Goal: Transaction & Acquisition: Purchase product/service

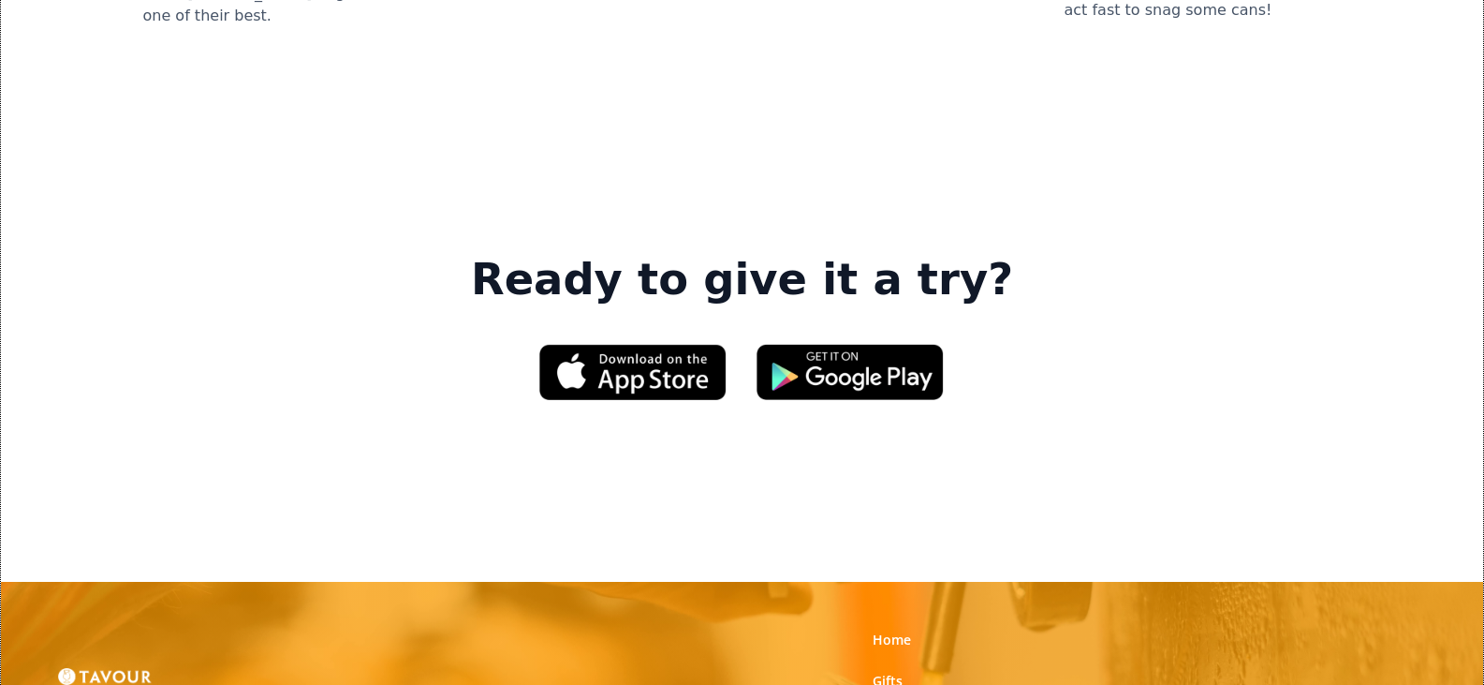
scroll to position [2903, 0]
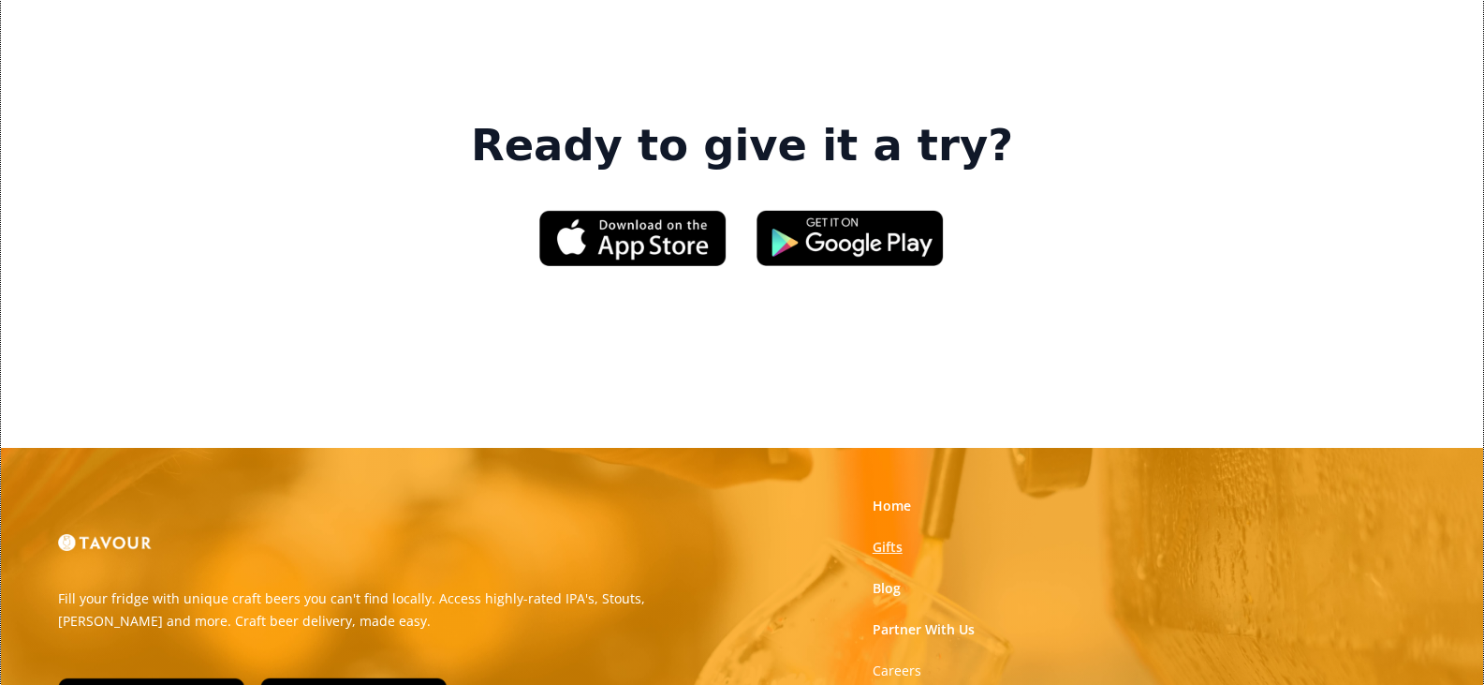
click at [885, 538] on link "Gifts" at bounding box center [888, 547] width 30 height 19
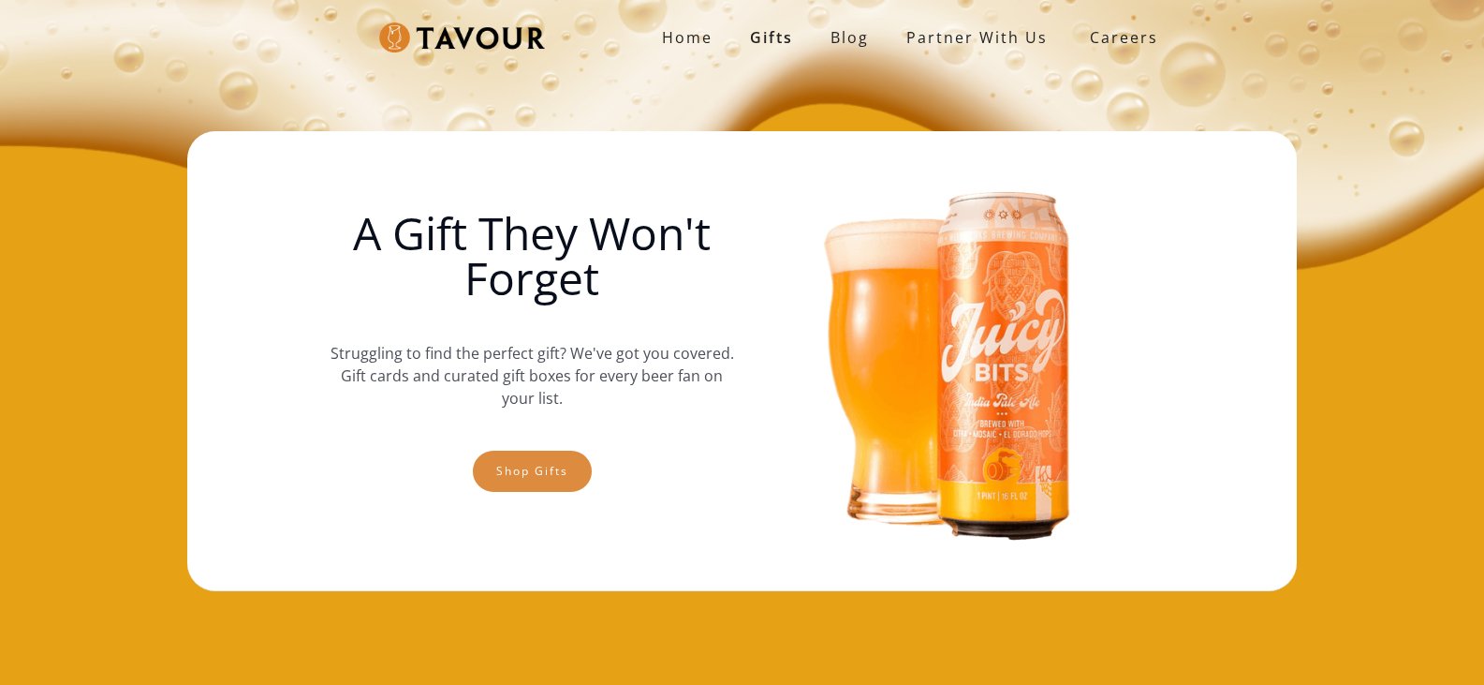
drag, startPoint x: 523, startPoint y: 469, endPoint x: 533, endPoint y: 465, distance: 10.1
click at [524, 469] on link "Shop gifts" at bounding box center [532, 470] width 119 height 41
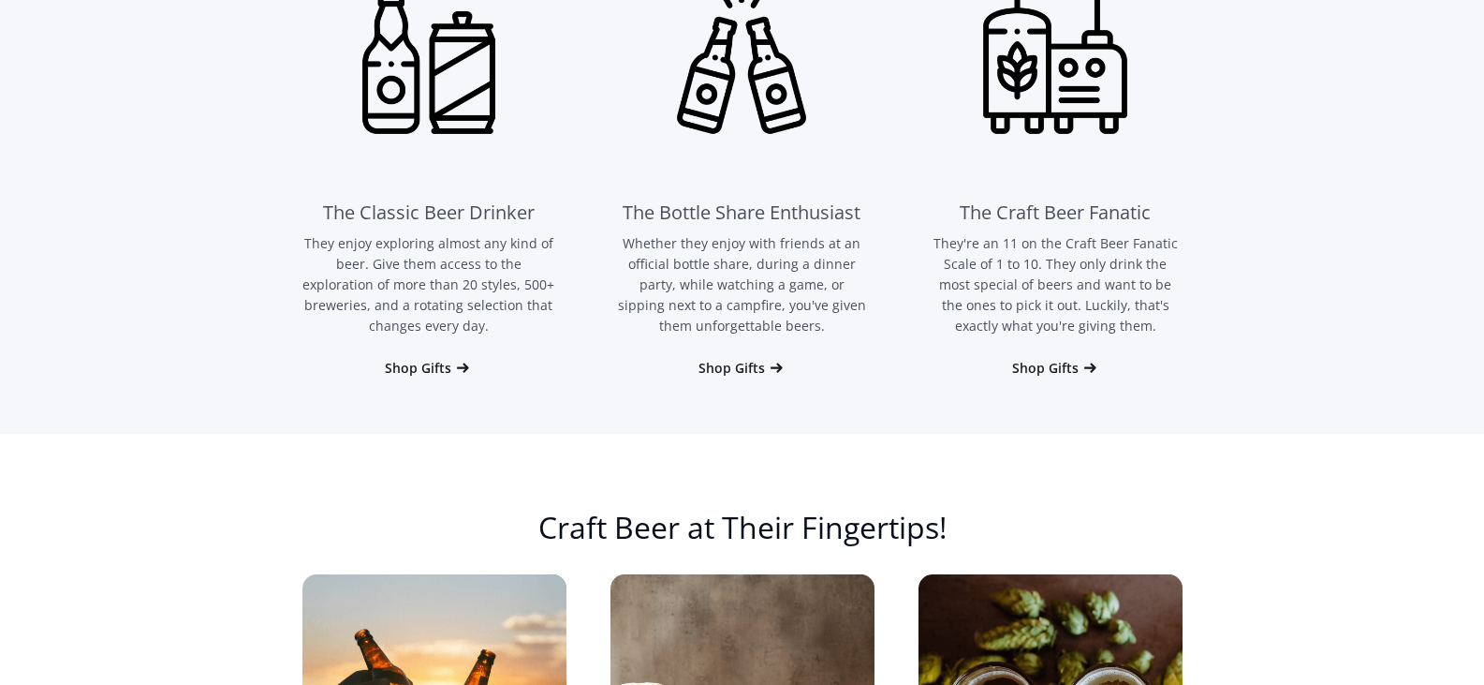
scroll to position [1340, 0]
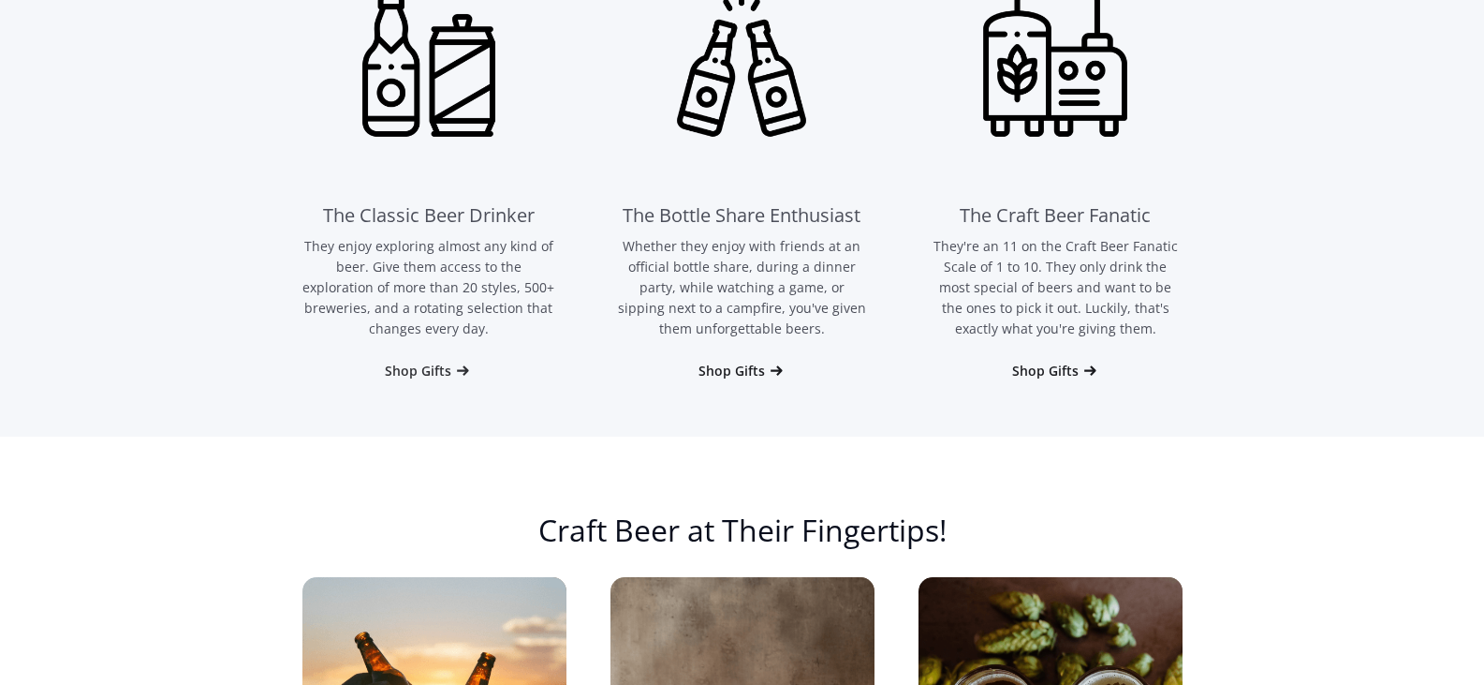
click at [410, 370] on div "Shop Gifts" at bounding box center [418, 370] width 66 height 19
